Goal: Use online tool/utility: Utilize a website feature to perform a specific function

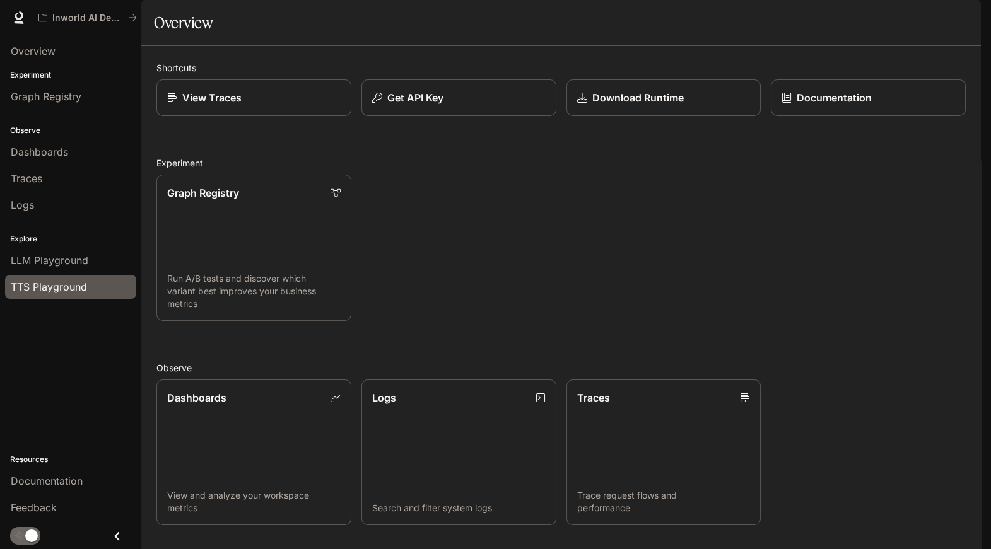
click at [79, 287] on span "TTS Playground" at bounding box center [49, 286] width 76 height 15
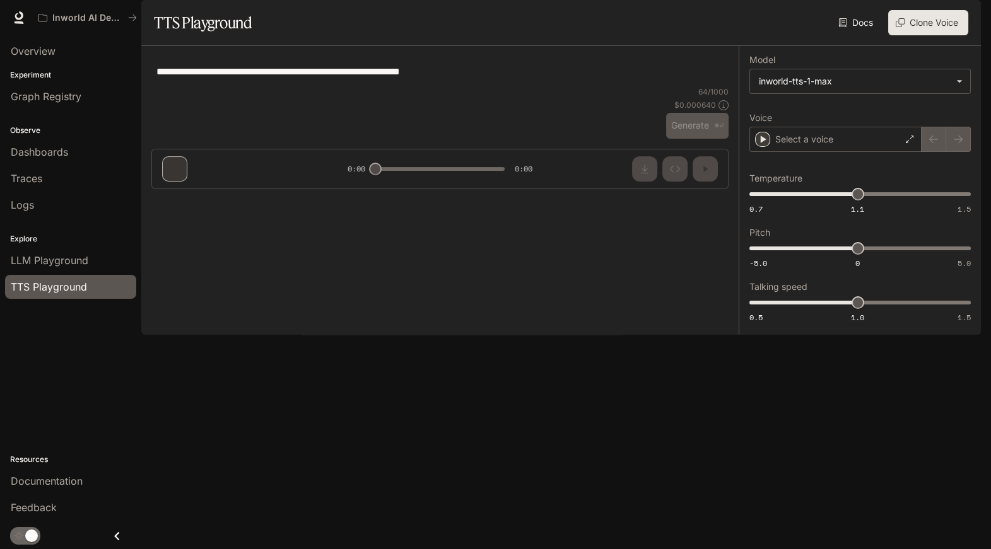
type textarea "**********"
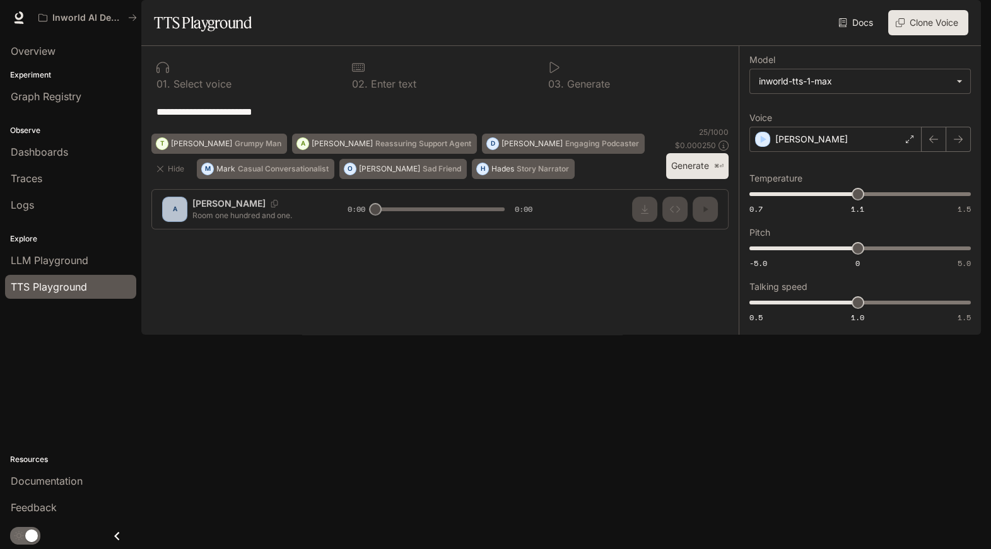
click at [702, 179] on button "Generate ⌘⏎" at bounding box center [697, 166] width 62 height 26
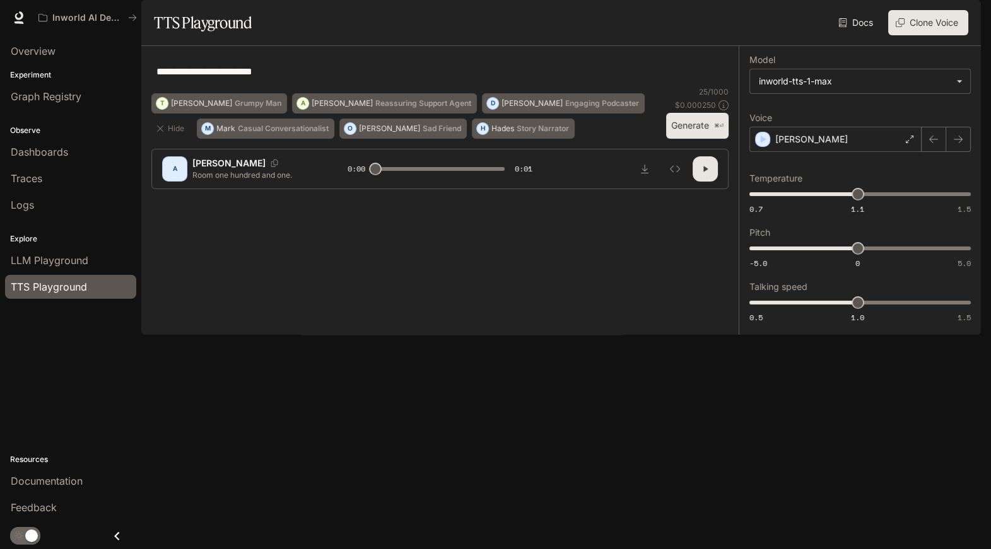
drag, startPoint x: 827, startPoint y: 23, endPoint x: 537, endPoint y: 22, distance: 289.5
click at [537, 22] on body "**********" at bounding box center [495, 344] width 991 height 688
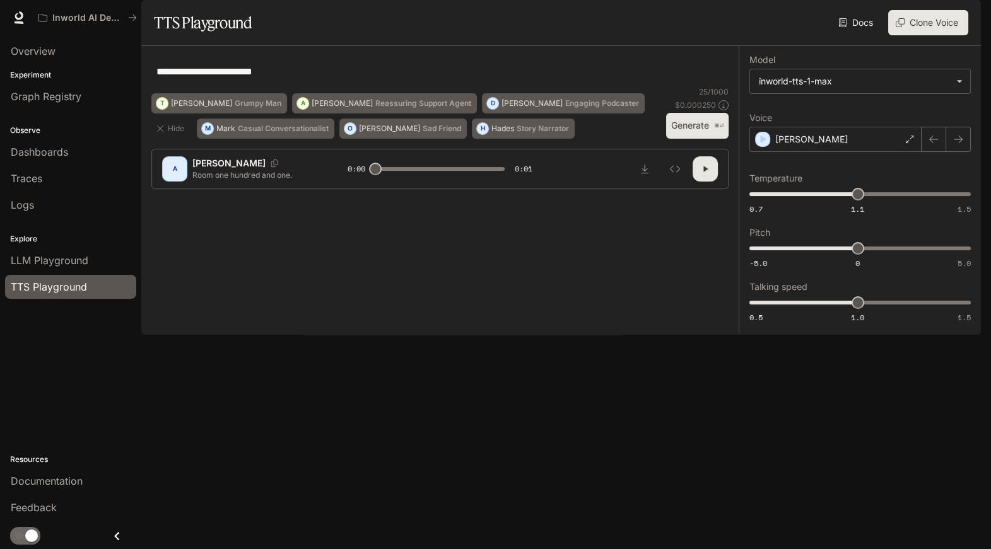
drag, startPoint x: 804, startPoint y: 18, endPoint x: 807, endPoint y: 122, distance: 104.7
click at [805, 152] on div "[PERSON_NAME]" at bounding box center [835, 139] width 172 height 25
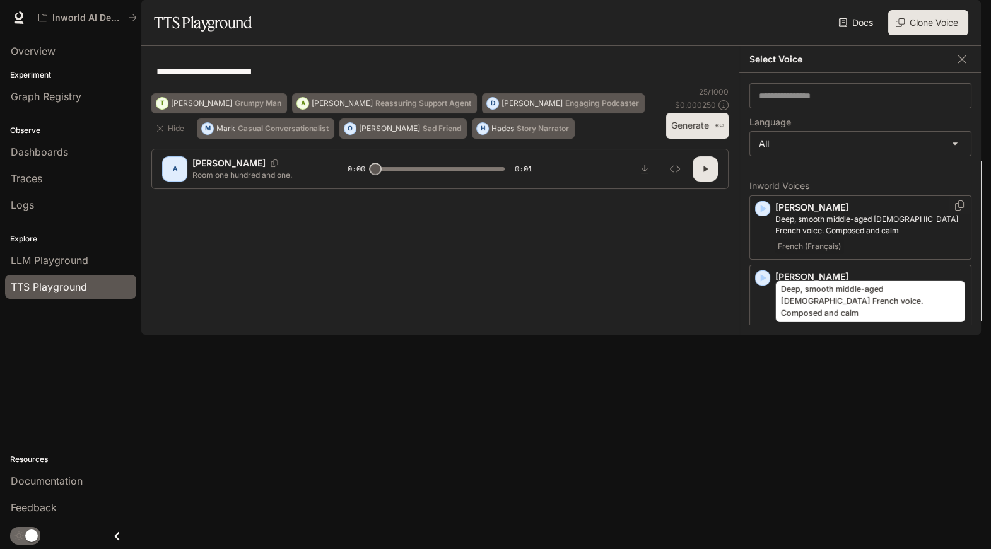
click at [821, 236] on p "Deep, smooth middle-aged [DEMOGRAPHIC_DATA] French voice. Composed and calm" at bounding box center [870, 225] width 190 height 23
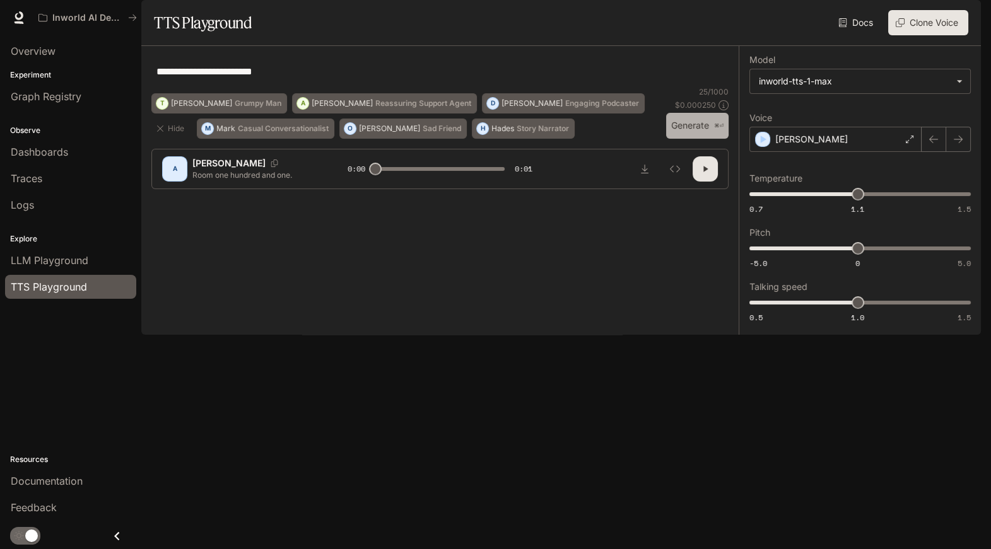
click at [697, 139] on button "Generate ⌘⏎" at bounding box center [697, 126] width 62 height 26
type input "*"
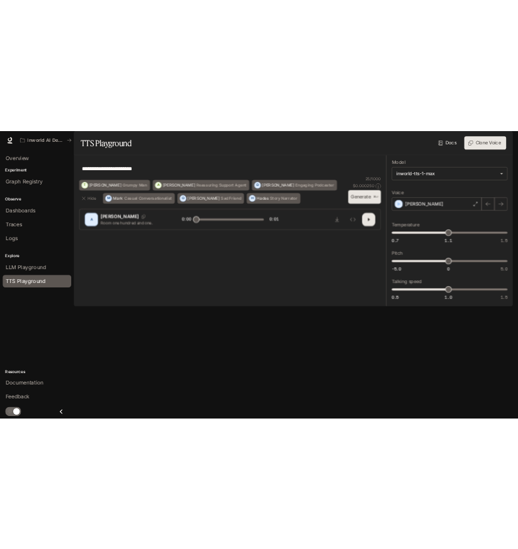
scroll to position [137, 0]
